Goal: Task Accomplishment & Management: Manage account settings

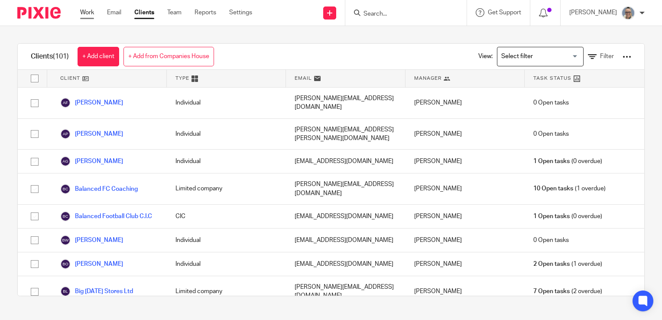
click at [88, 15] on link "Work" at bounding box center [87, 12] width 14 height 9
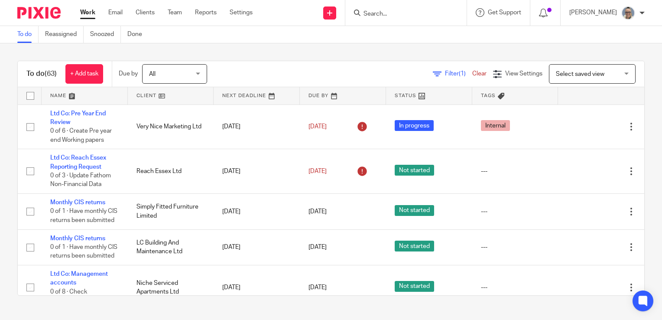
click at [227, 99] on link at bounding box center [257, 95] width 86 height 17
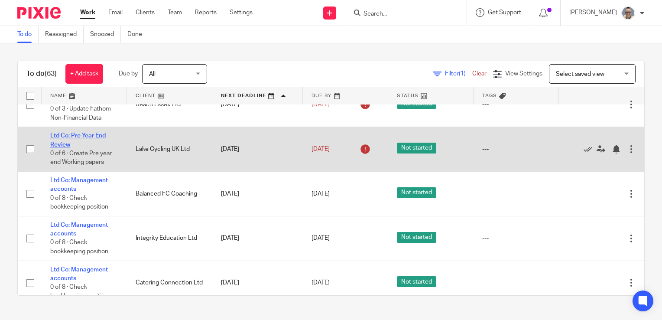
scroll to position [260, 0]
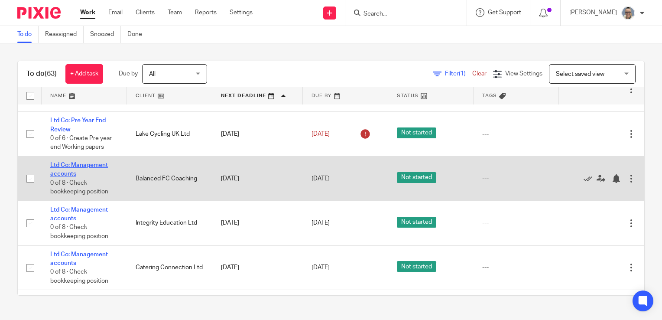
click at [88, 165] on link "Ltd Co: Management accounts" at bounding box center [79, 169] width 58 height 15
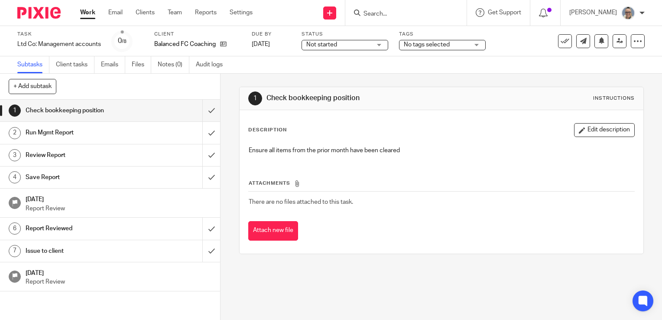
click at [84, 13] on link "Work" at bounding box center [87, 12] width 15 height 9
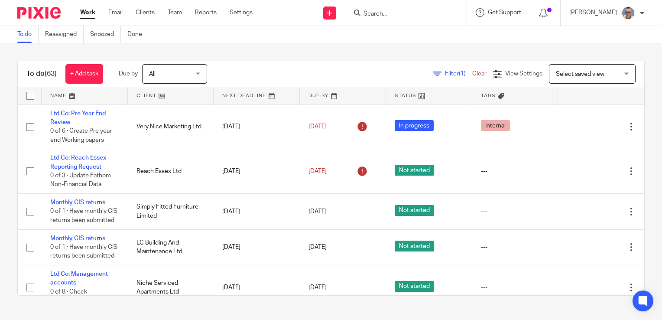
click at [229, 94] on link at bounding box center [257, 95] width 86 height 17
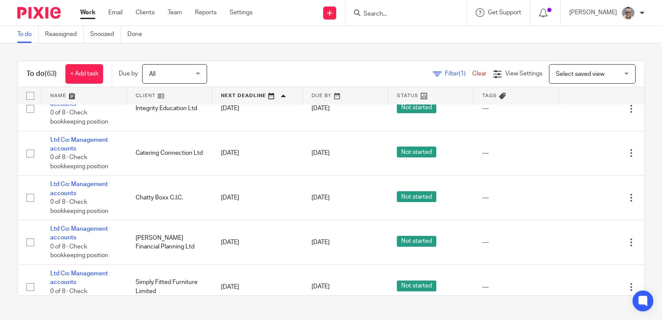
scroll to position [390, 0]
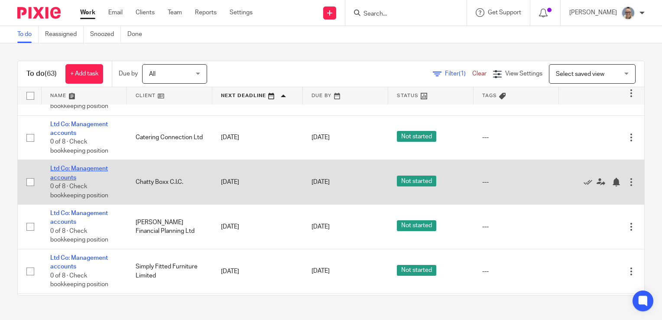
click at [66, 168] on link "Ltd Co: Management accounts" at bounding box center [79, 172] width 58 height 15
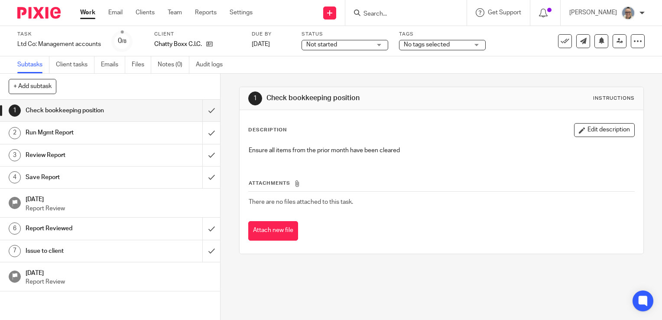
click at [355, 47] on span "Not started" at bounding box center [338, 44] width 65 height 9
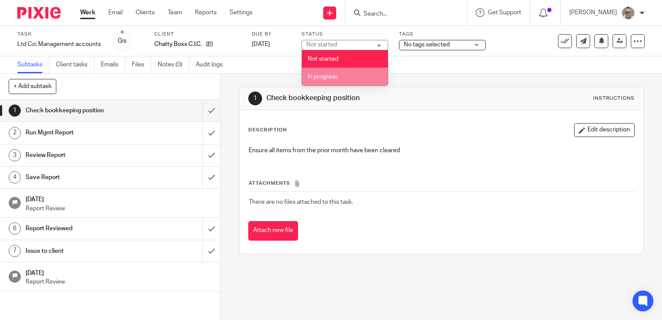
click at [340, 79] on li "In progress" at bounding box center [345, 77] width 86 height 18
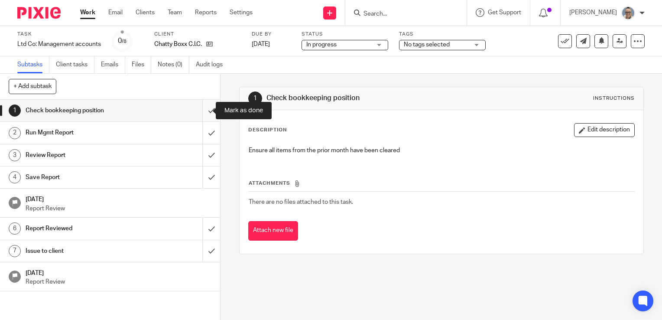
click at [203, 113] on input "submit" at bounding box center [110, 111] width 220 height 22
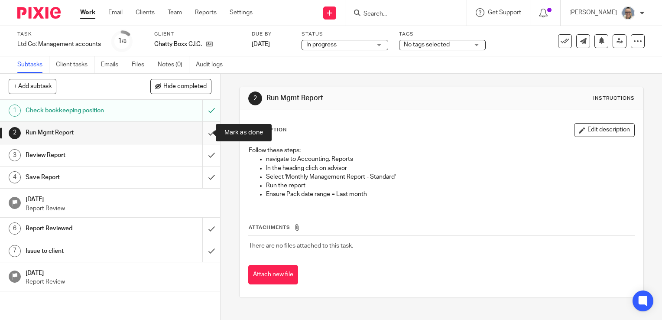
click at [205, 132] on input "submit" at bounding box center [110, 133] width 220 height 22
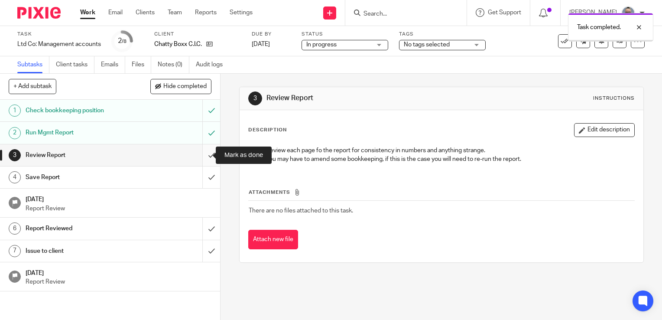
click at [199, 158] on input "submit" at bounding box center [110, 155] width 220 height 22
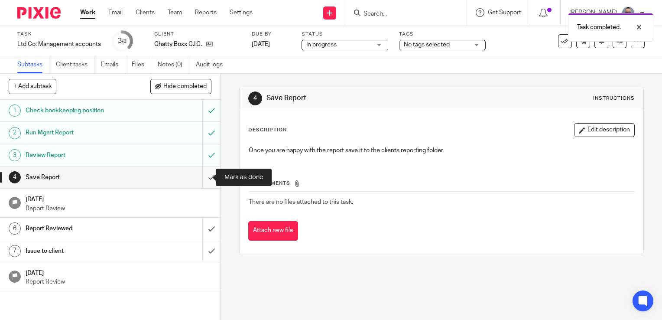
click at [201, 177] on input "submit" at bounding box center [110, 177] width 220 height 22
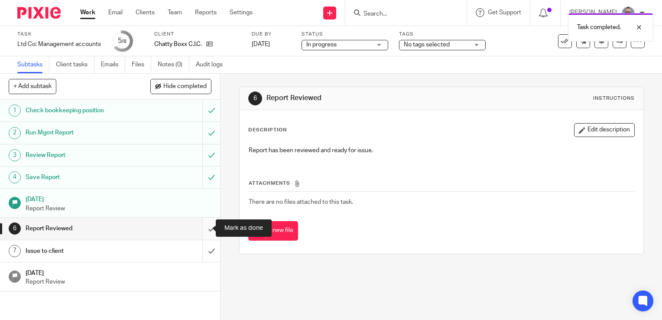
click at [206, 224] on input "submit" at bounding box center [110, 228] width 220 height 22
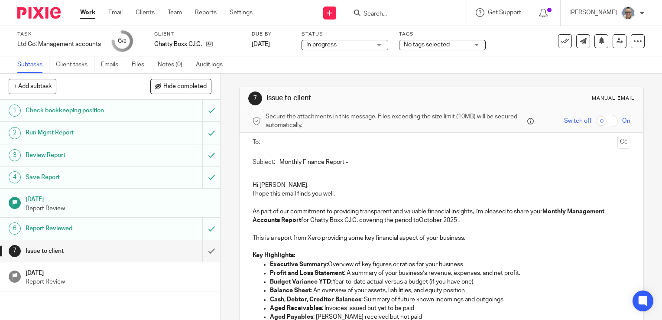
click at [301, 139] on input "text" at bounding box center [441, 142] width 345 height 10
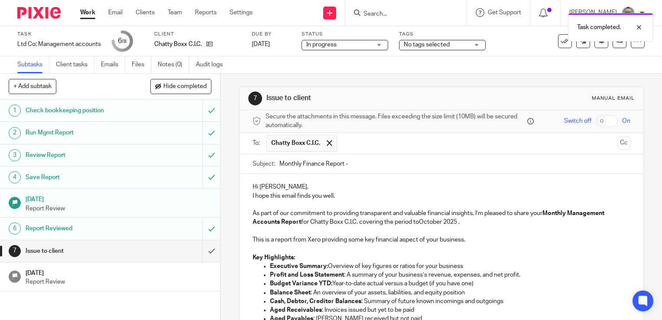
click at [360, 167] on input "Monthly Finance Report -" at bounding box center [454, 163] width 351 height 19
type input "Monthly Finance Report - Sept 25"
click at [300, 184] on p "Hi Adam," at bounding box center [442, 186] width 378 height 9
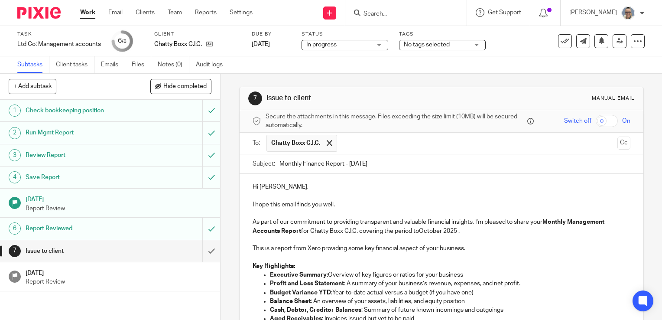
click at [442, 230] on p "As part of our commitment to providing transparent and valuable financial insig…" at bounding box center [442, 226] width 378 height 18
drag, startPoint x: 440, startPoint y: 230, endPoint x: 418, endPoint y: 232, distance: 22.1
click at [418, 232] on p "As part of our commitment to providing transparent and valuable financial insig…" at bounding box center [442, 226] width 378 height 18
click at [476, 250] on p "This is a report from Xero providing some key financial aspect of your business." at bounding box center [442, 248] width 378 height 9
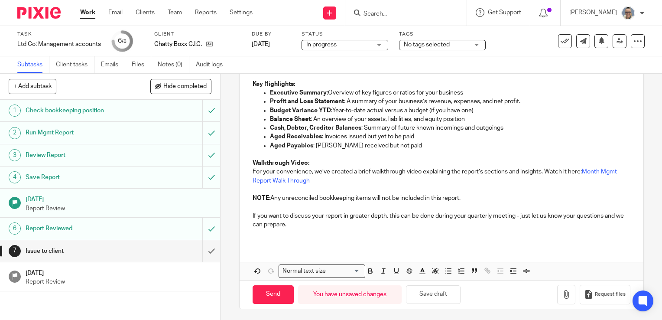
scroll to position [182, 0]
click at [557, 301] on button "button" at bounding box center [566, 293] width 18 height 19
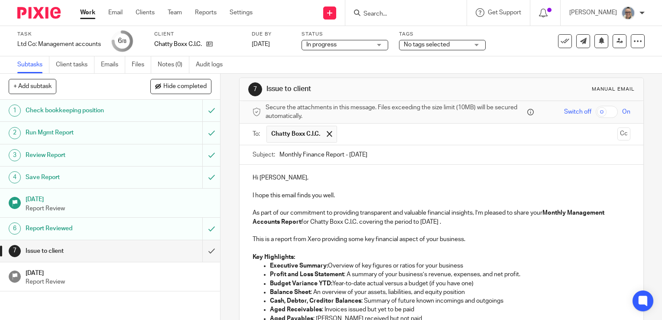
scroll to position [226, 0]
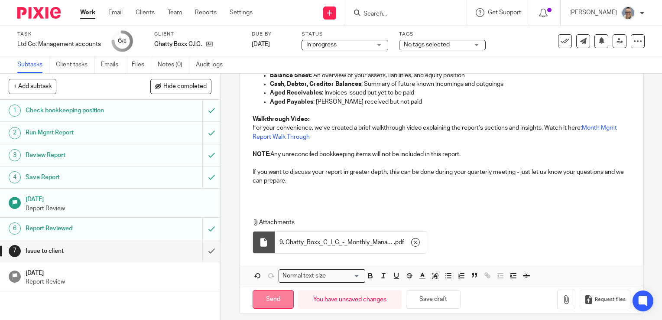
click at [263, 298] on input "Send" at bounding box center [273, 299] width 41 height 19
type input "Sent"
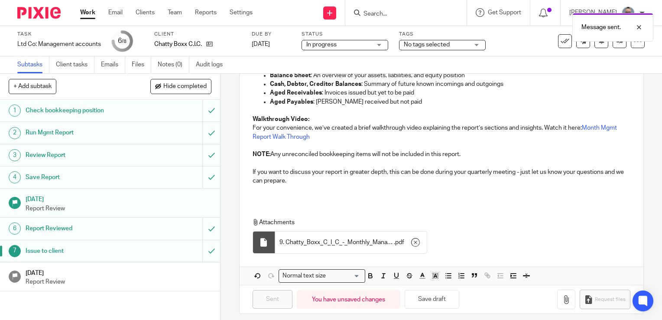
click at [133, 281] on p "Report Review" at bounding box center [119, 281] width 186 height 9
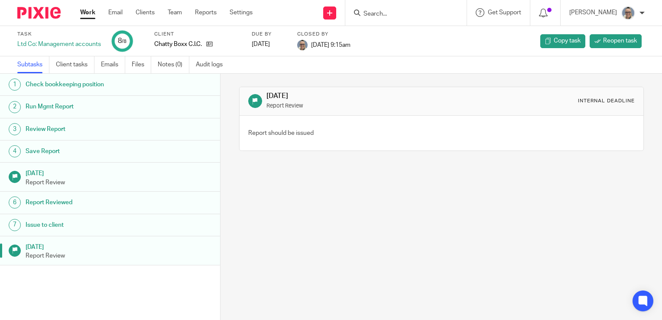
click at [93, 16] on link "Work" at bounding box center [87, 12] width 15 height 9
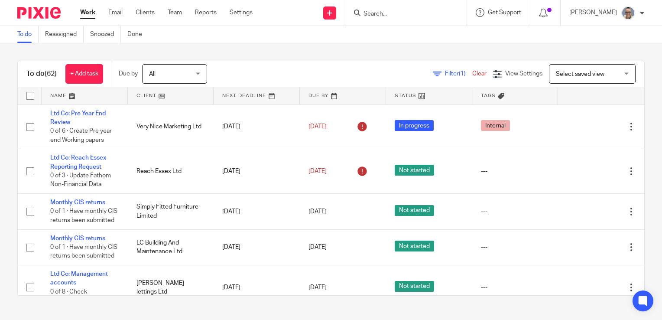
click at [227, 92] on link at bounding box center [257, 95] width 86 height 17
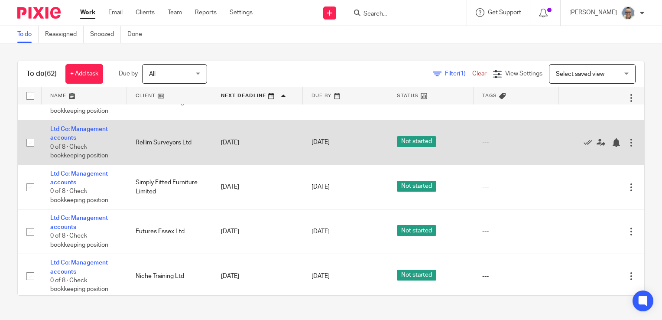
scroll to position [520, 0]
